Goal: Task Accomplishment & Management: Use online tool/utility

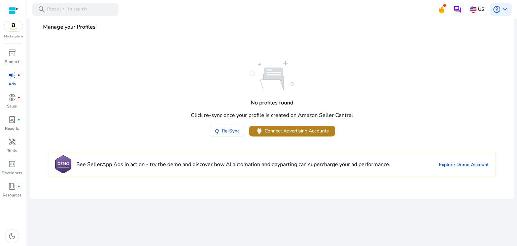
click at [295, 133] on span "Connect Advertising Accounts" at bounding box center [297, 130] width 64 height 7
drag, startPoint x: 495, startPoint y: 57, endPoint x: 464, endPoint y: 105, distance: 57.2
click at [464, 105] on div "No profiles found Click re-sync once your profile is created on Amazon Seller C…" at bounding box center [272, 98] width 475 height 75
click at [506, 7] on span "keyboard_arrow_down" at bounding box center [505, 9] width 8 height 8
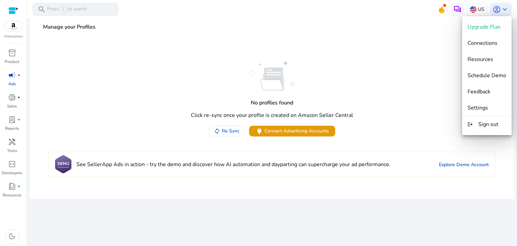
click at [445, 11] on div at bounding box center [258, 123] width 517 height 246
